Goal: Navigation & Orientation: Find specific page/section

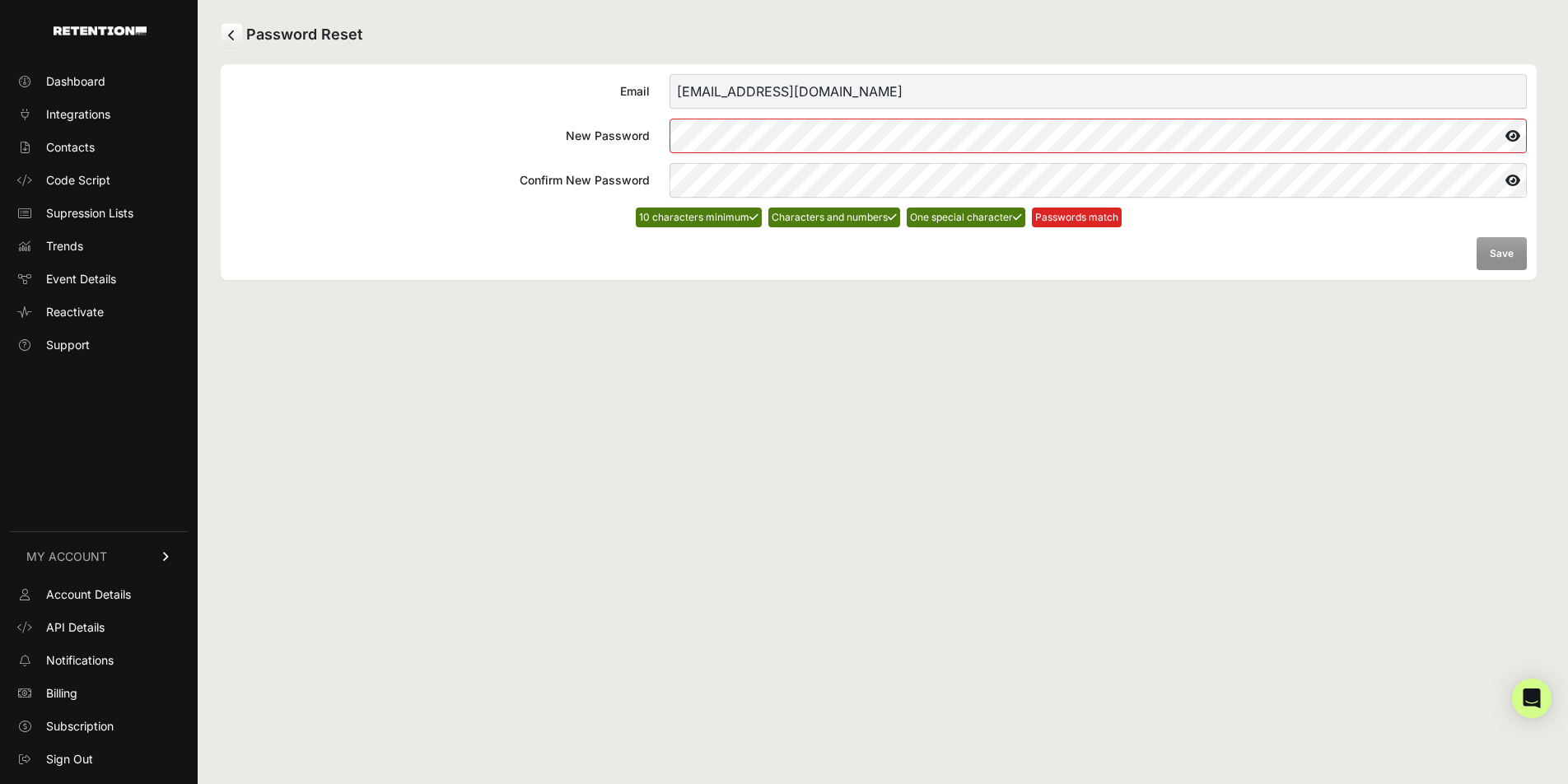
click at [641, 397] on div "Password Reset Email [EMAIL_ADDRESS][DOMAIN_NAME] New Password Confirm New Pass…" at bounding box center [878, 392] width 1362 height 784
click at [235, 35] on link at bounding box center [231, 35] width 23 height 24
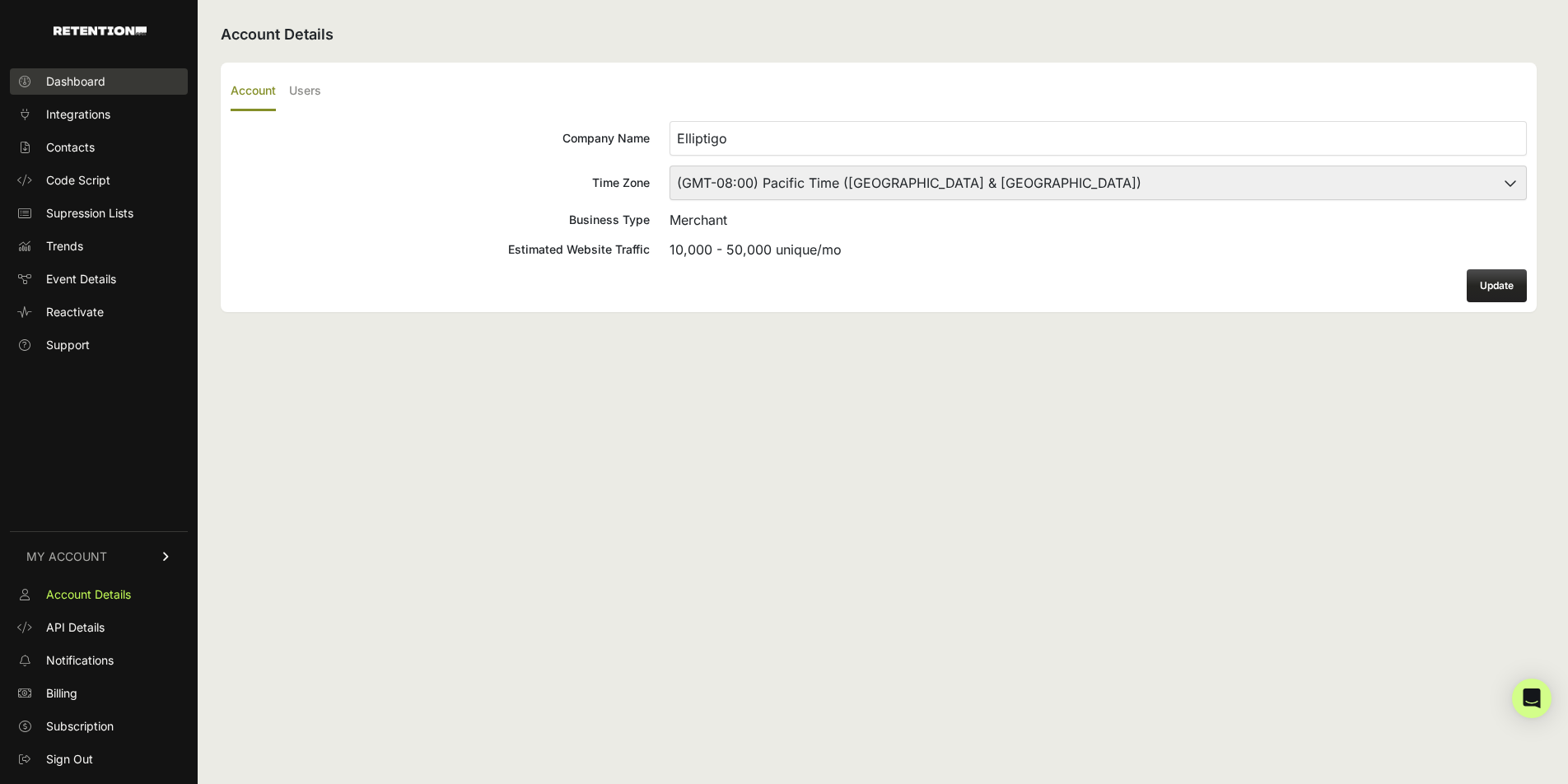
click at [91, 81] on span "Dashboard" at bounding box center [76, 81] width 59 height 16
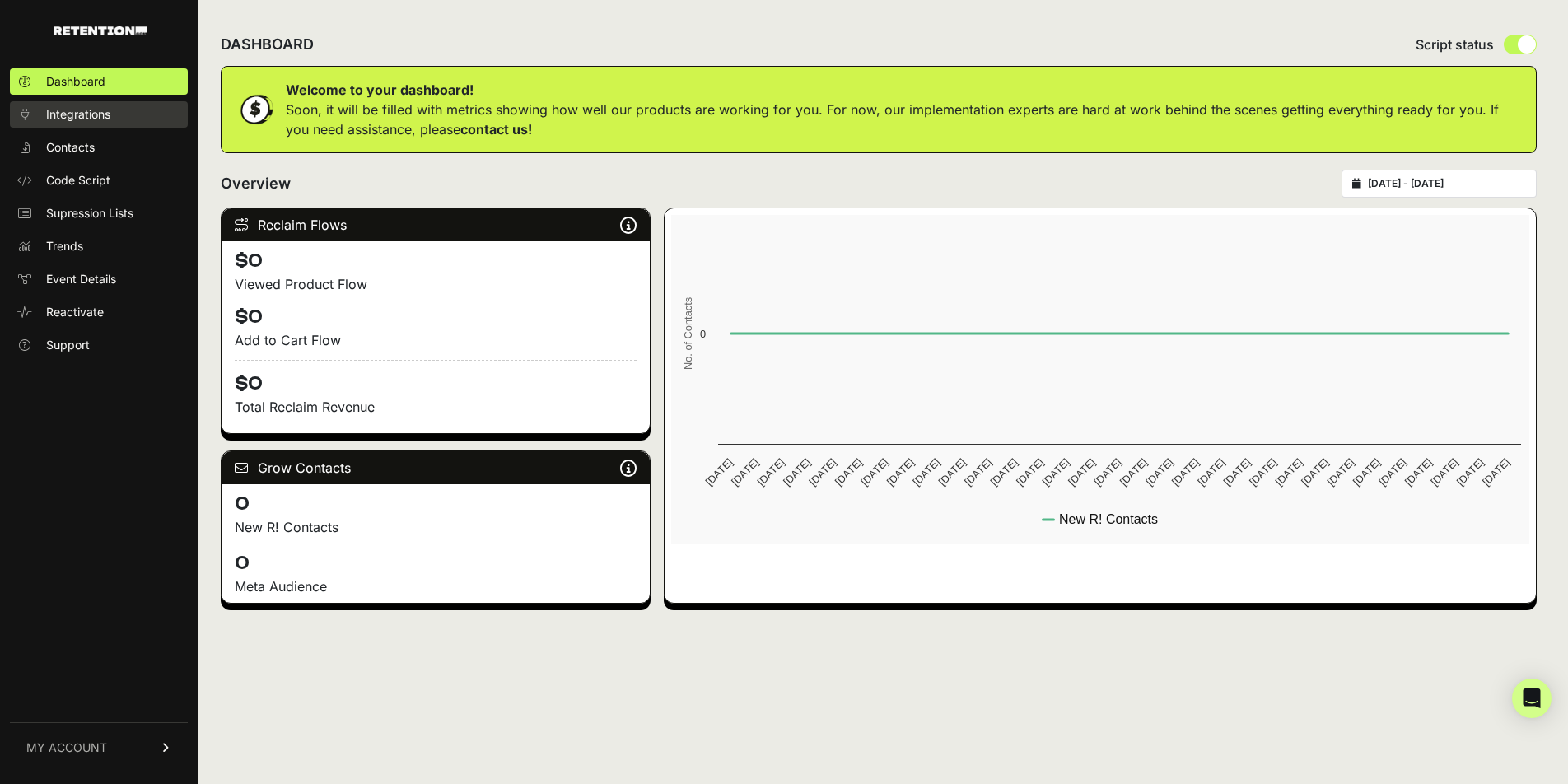
click at [112, 124] on link "Integrations" at bounding box center [98, 114] width 177 height 26
